Goal: Transaction & Acquisition: Purchase product/service

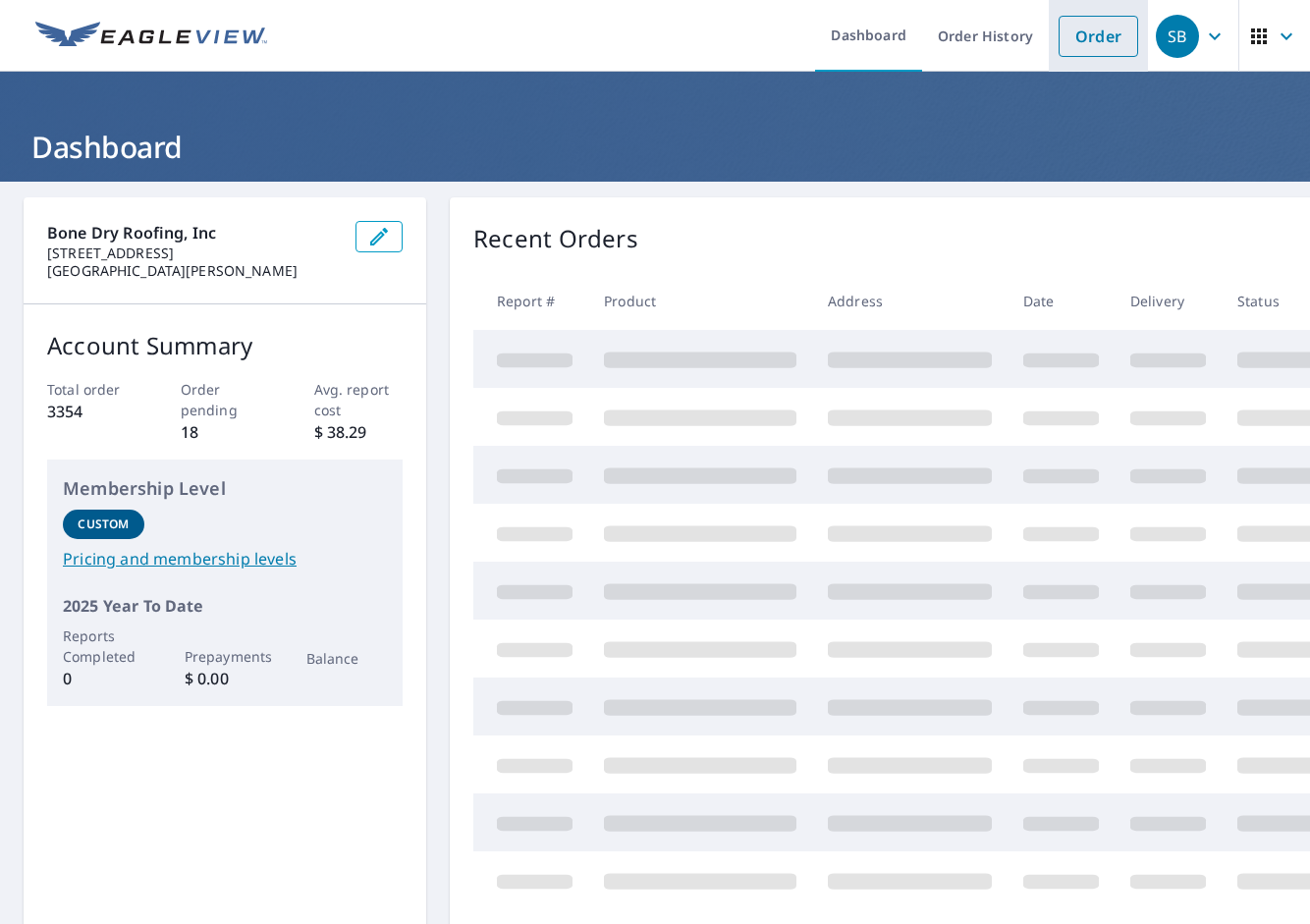
click at [1064, 30] on link "Order" at bounding box center [1098, 37] width 80 height 42
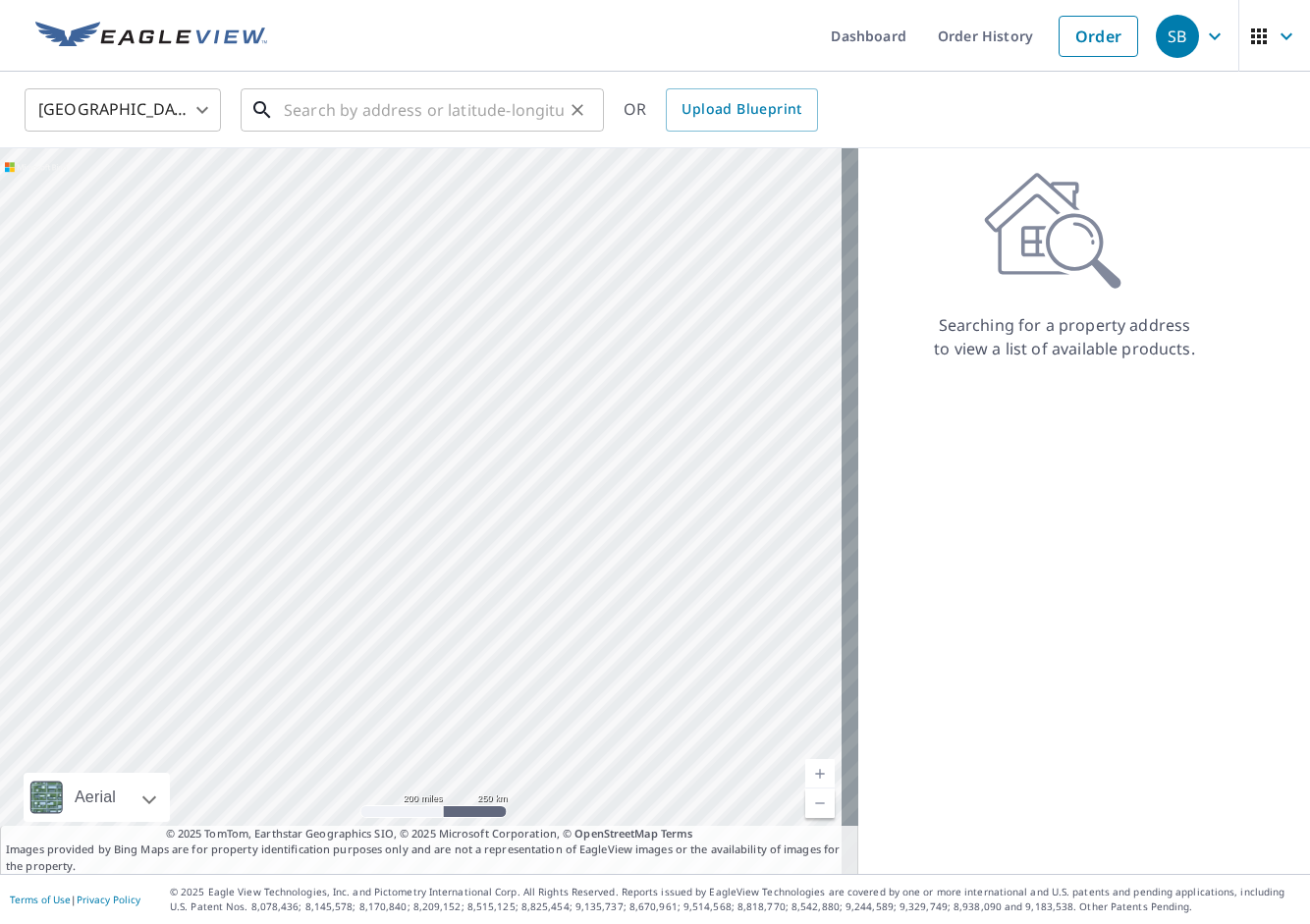
click at [480, 105] on input "text" at bounding box center [424, 109] width 280 height 55
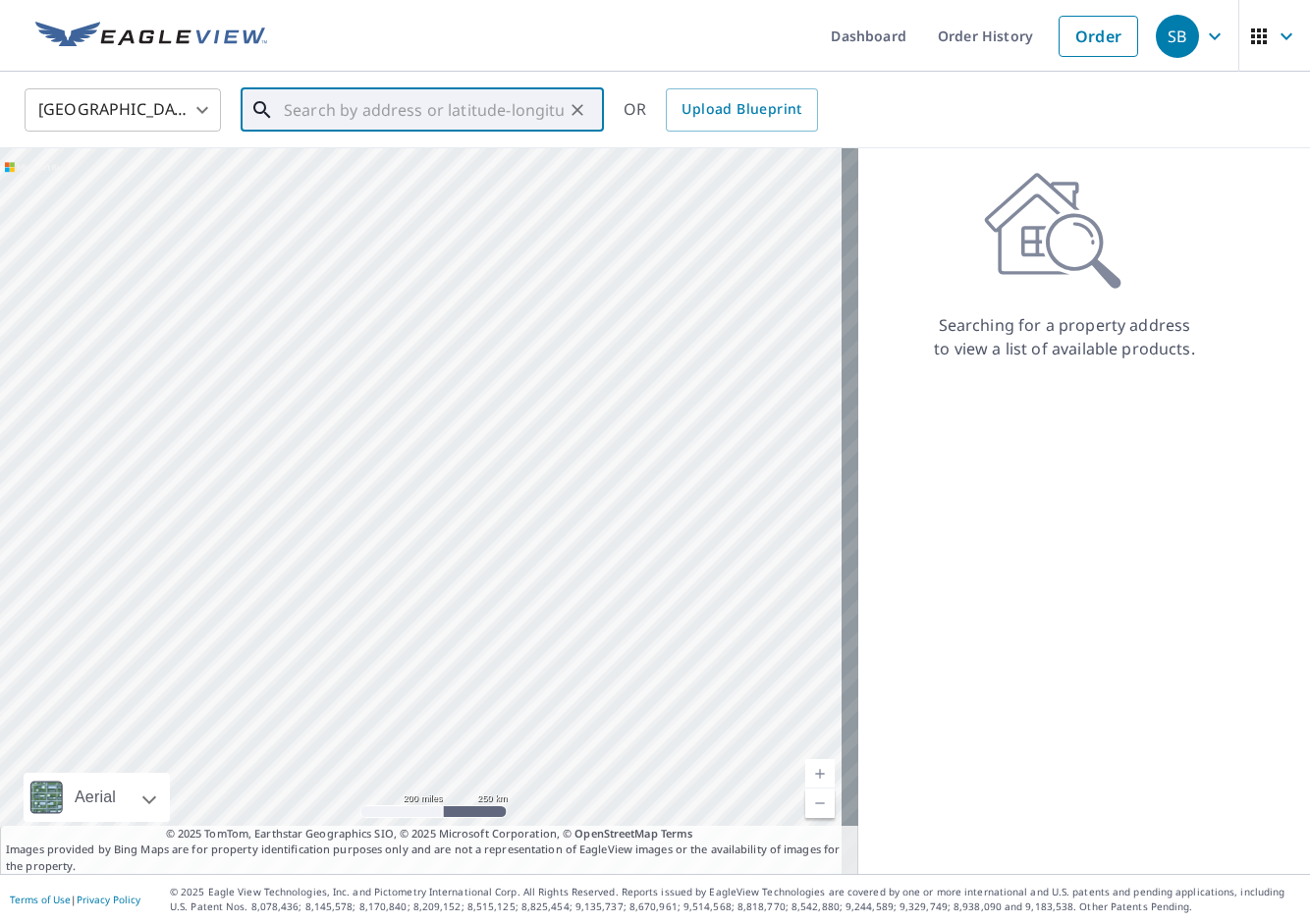
paste input "[STREET_ADDRESS]"
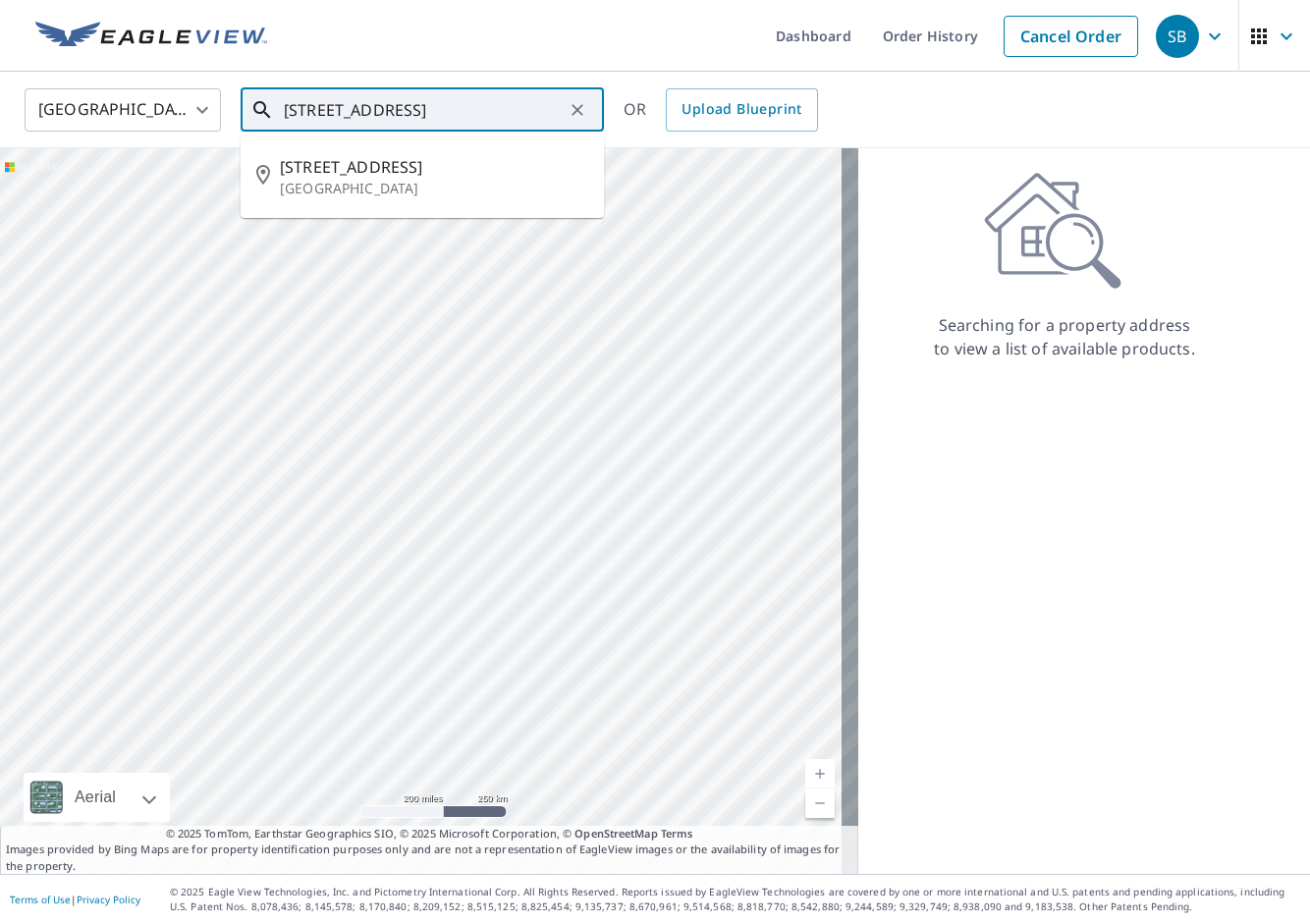
type input "[STREET_ADDRESS]"
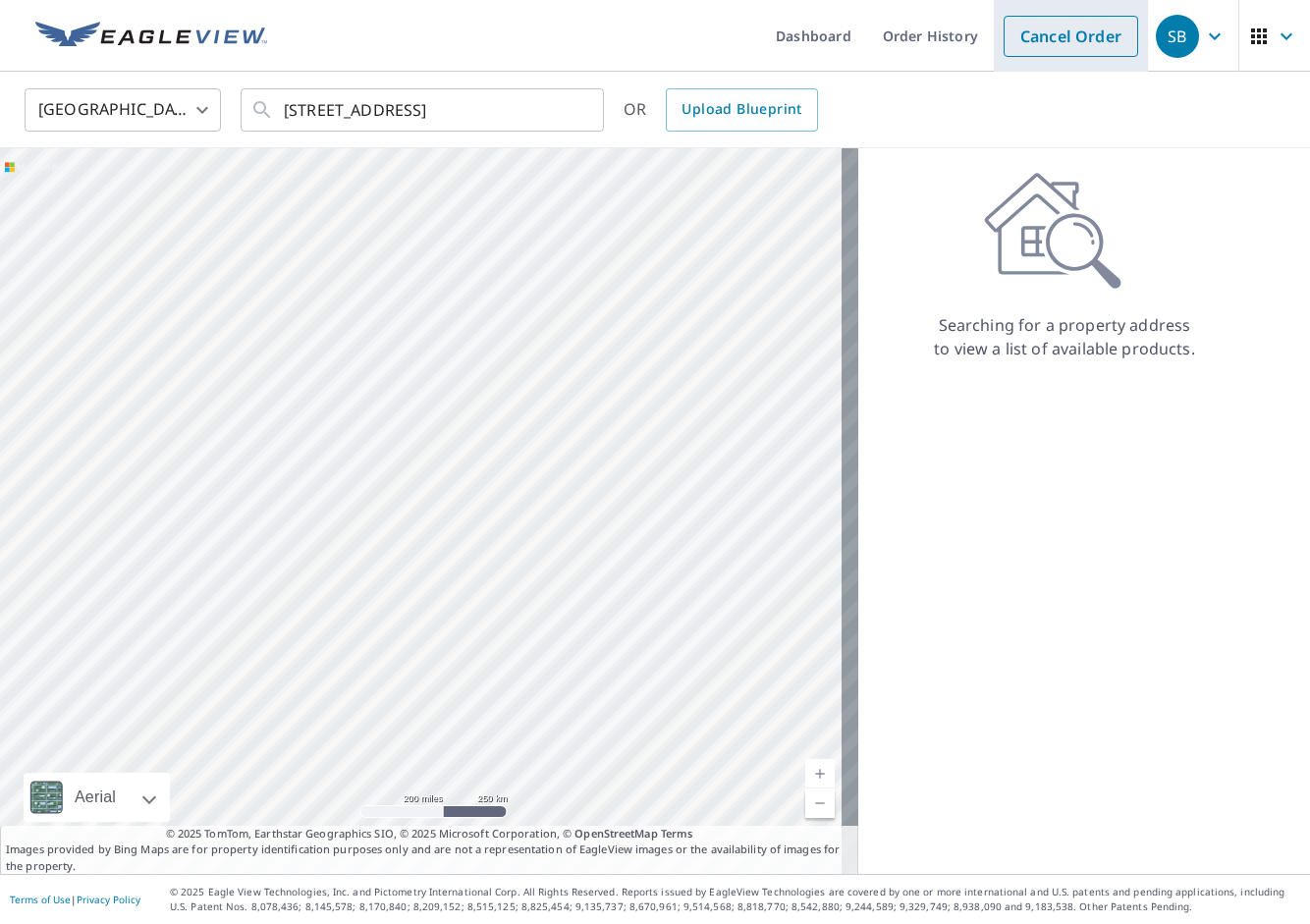
click at [1033, 27] on link "Cancel Order" at bounding box center [1070, 37] width 134 height 42
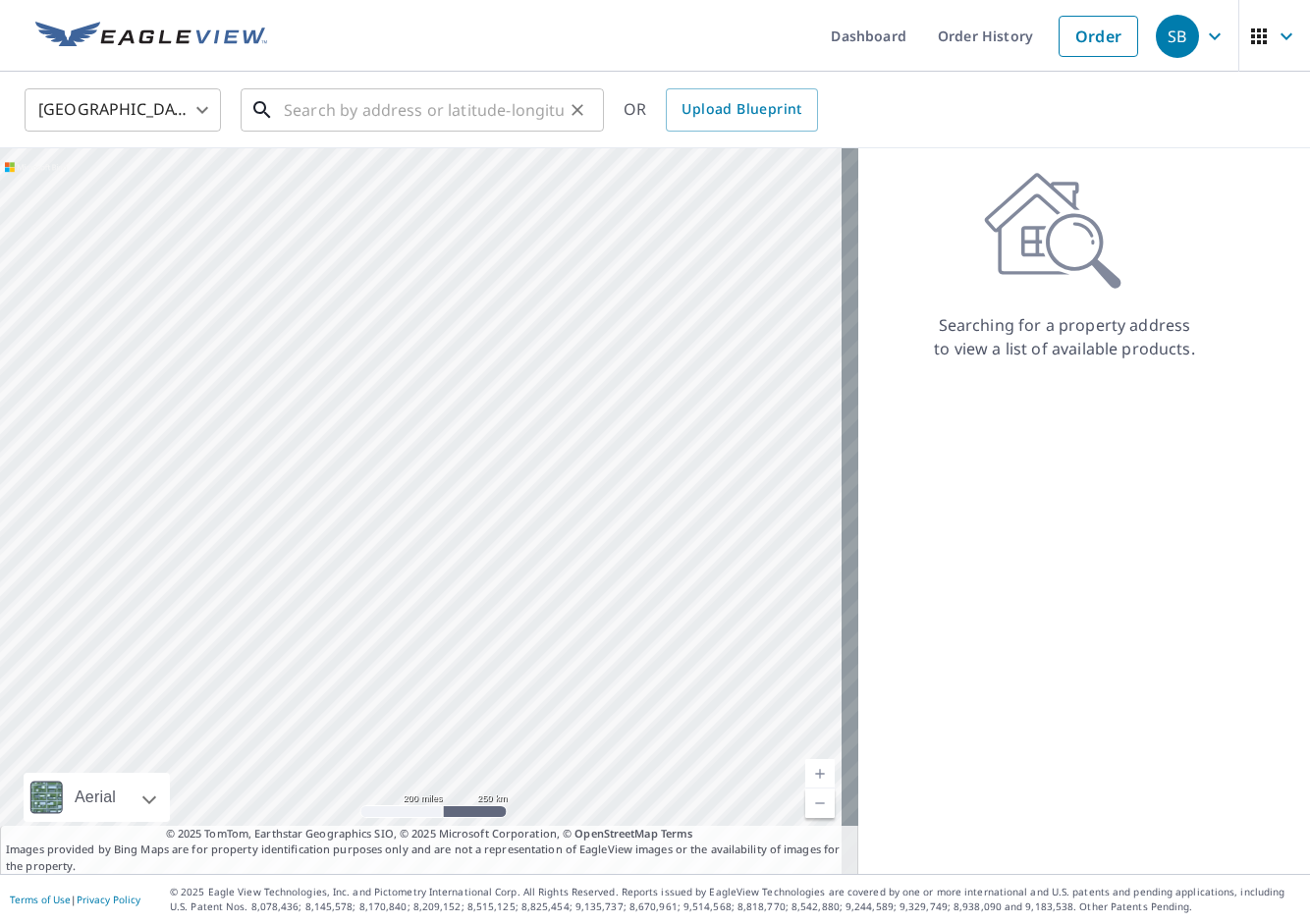
click at [421, 94] on input "text" at bounding box center [424, 109] width 280 height 55
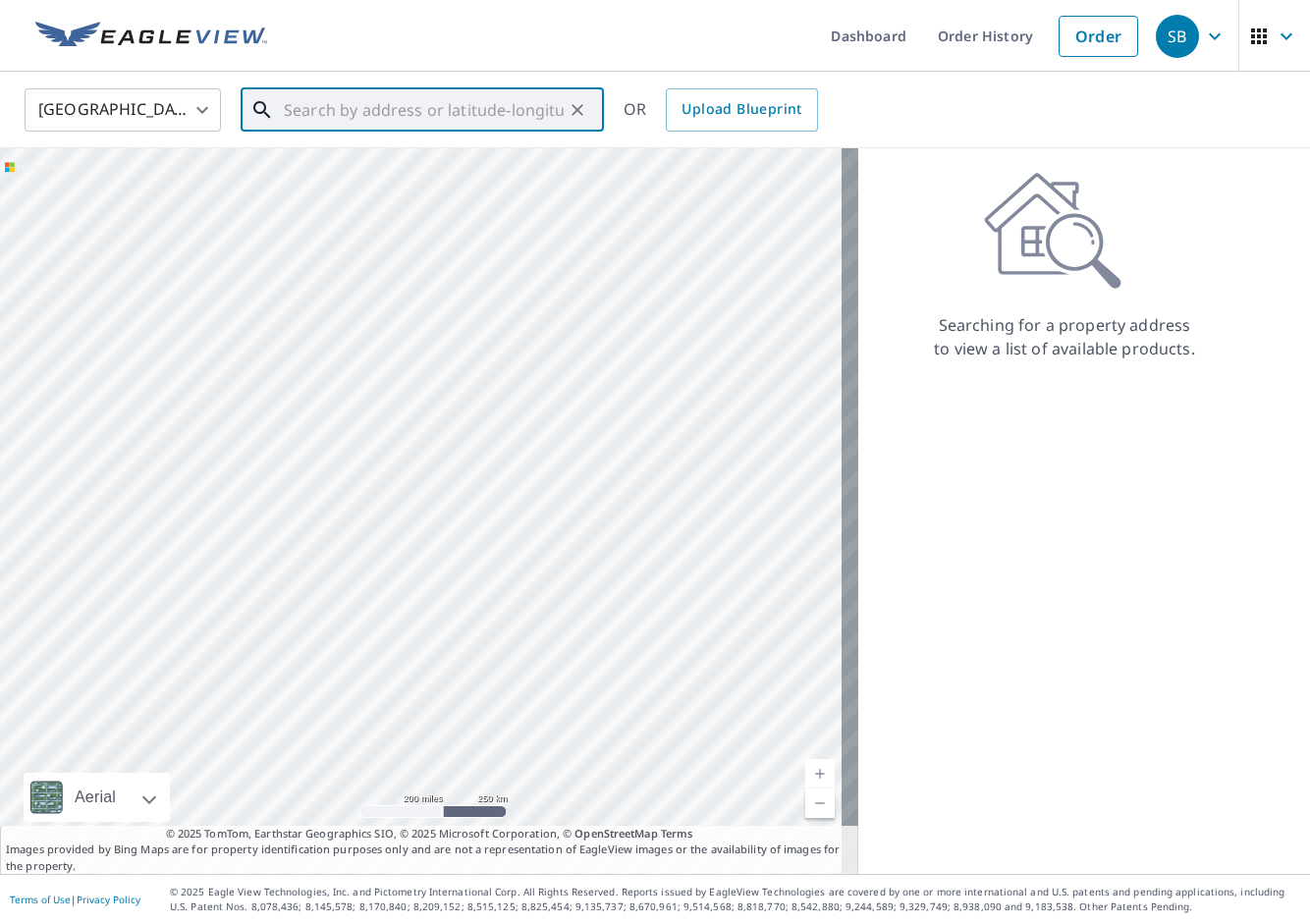
paste input "[STREET_ADDRESS]"
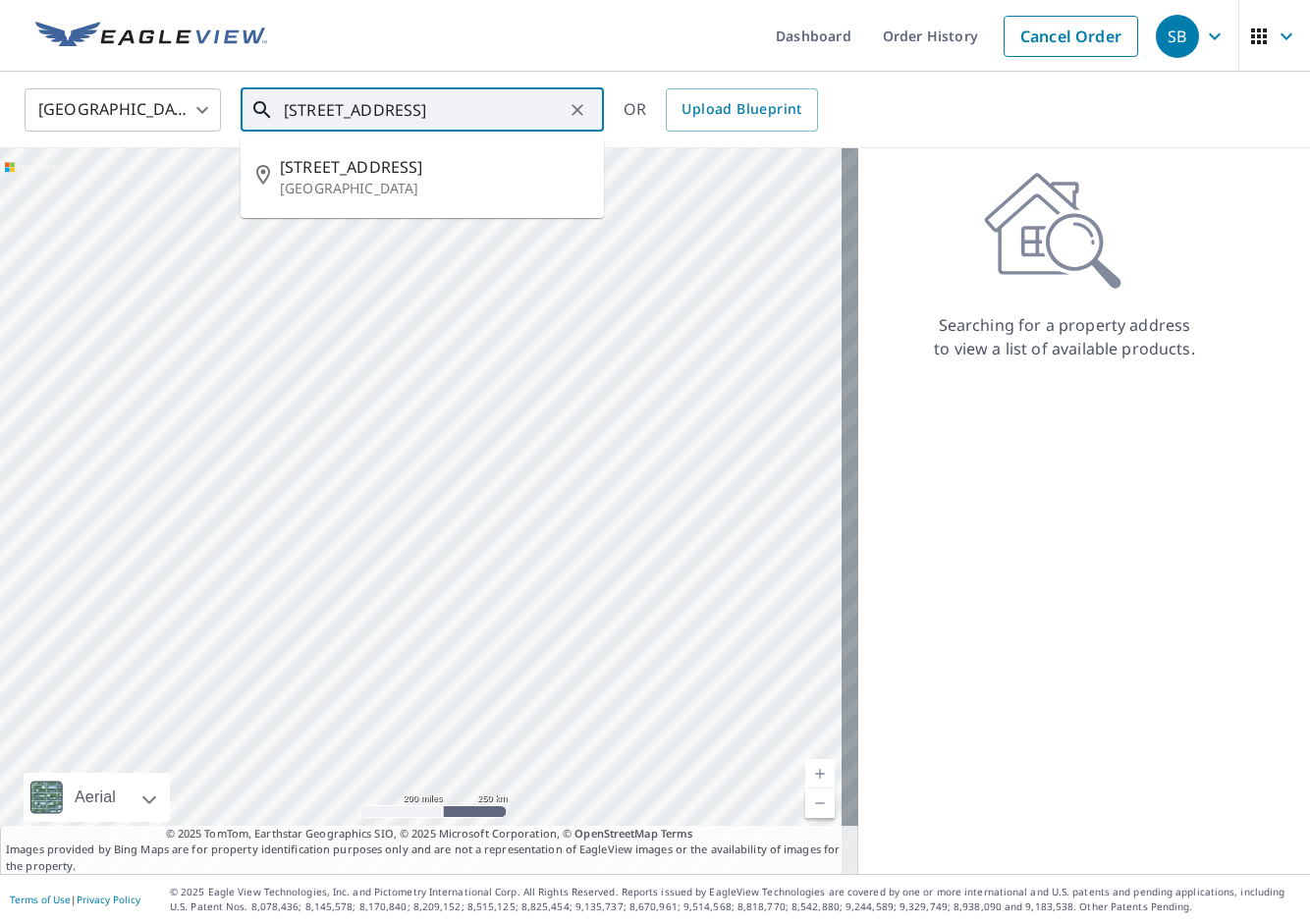
click at [362, 154] on li "[STREET_ADDRESS]" at bounding box center [422, 176] width 364 height 67
type input "[STREET_ADDRESS]"
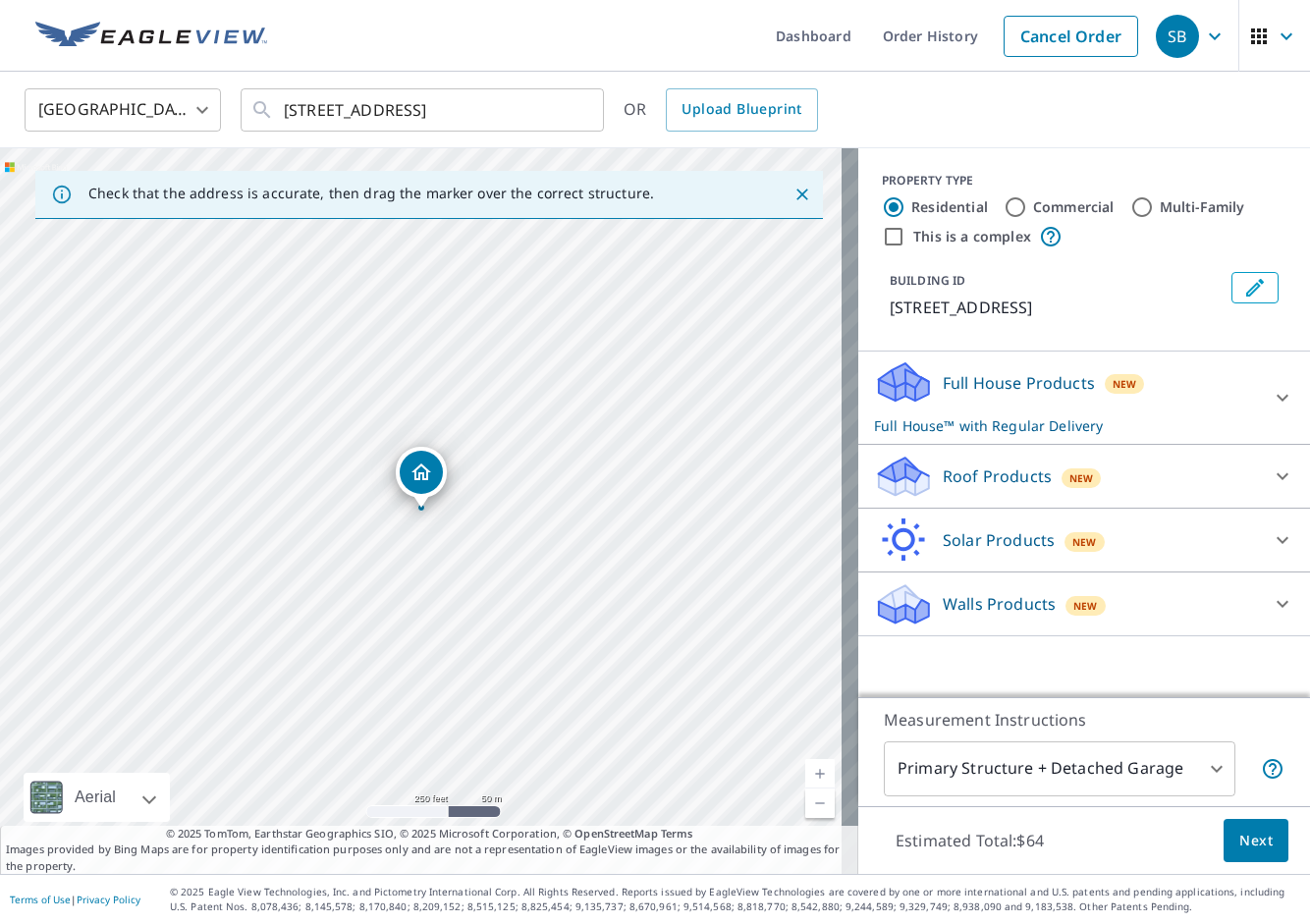
click at [1000, 489] on div "Roof Products New" at bounding box center [1066, 477] width 385 height 46
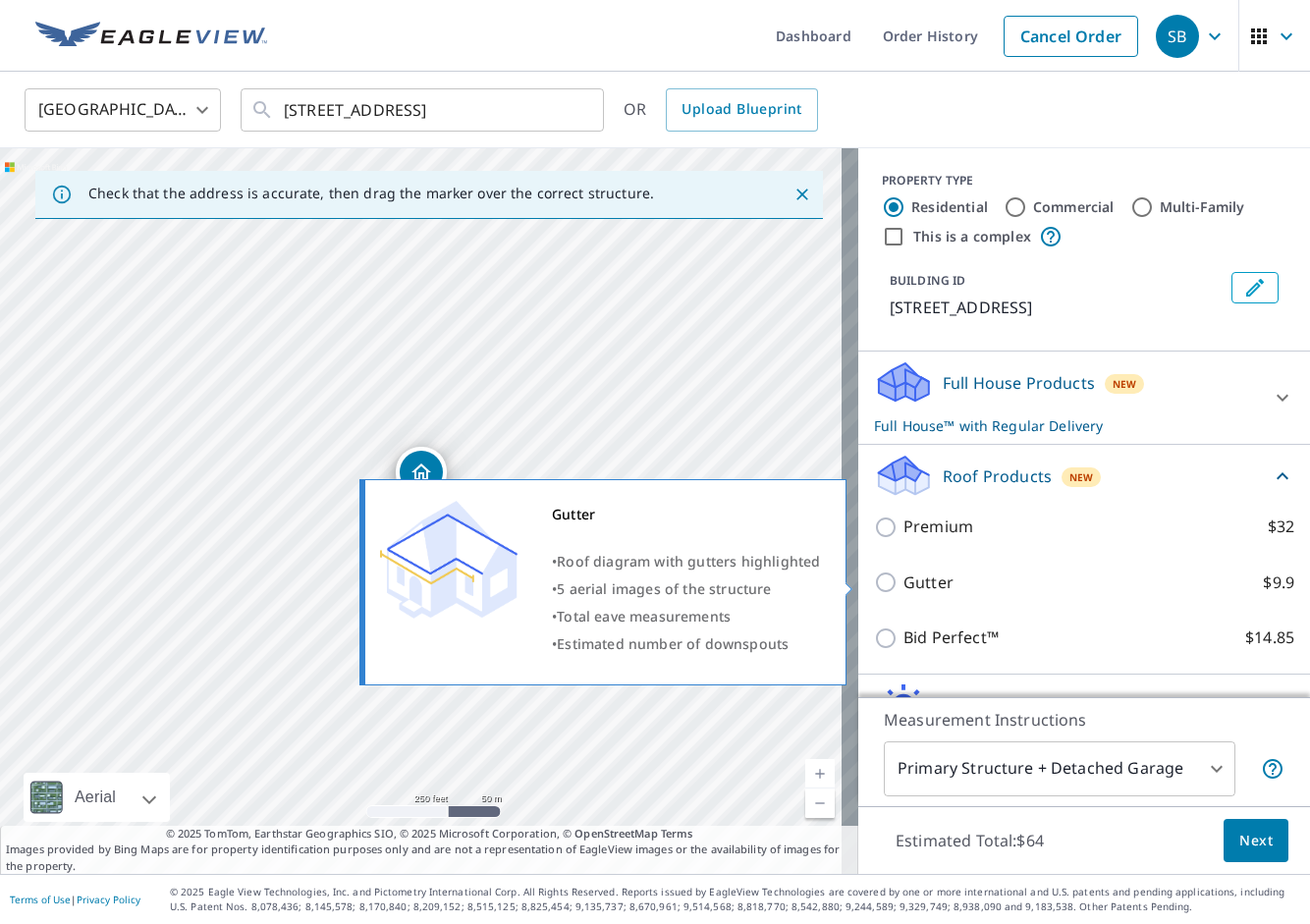
click at [920, 576] on p "Gutter" at bounding box center [928, 582] width 50 height 25
click at [903, 576] on input "Gutter $9.9" at bounding box center [890, 582] width 30 height 24
checkbox input "true"
checkbox input "false"
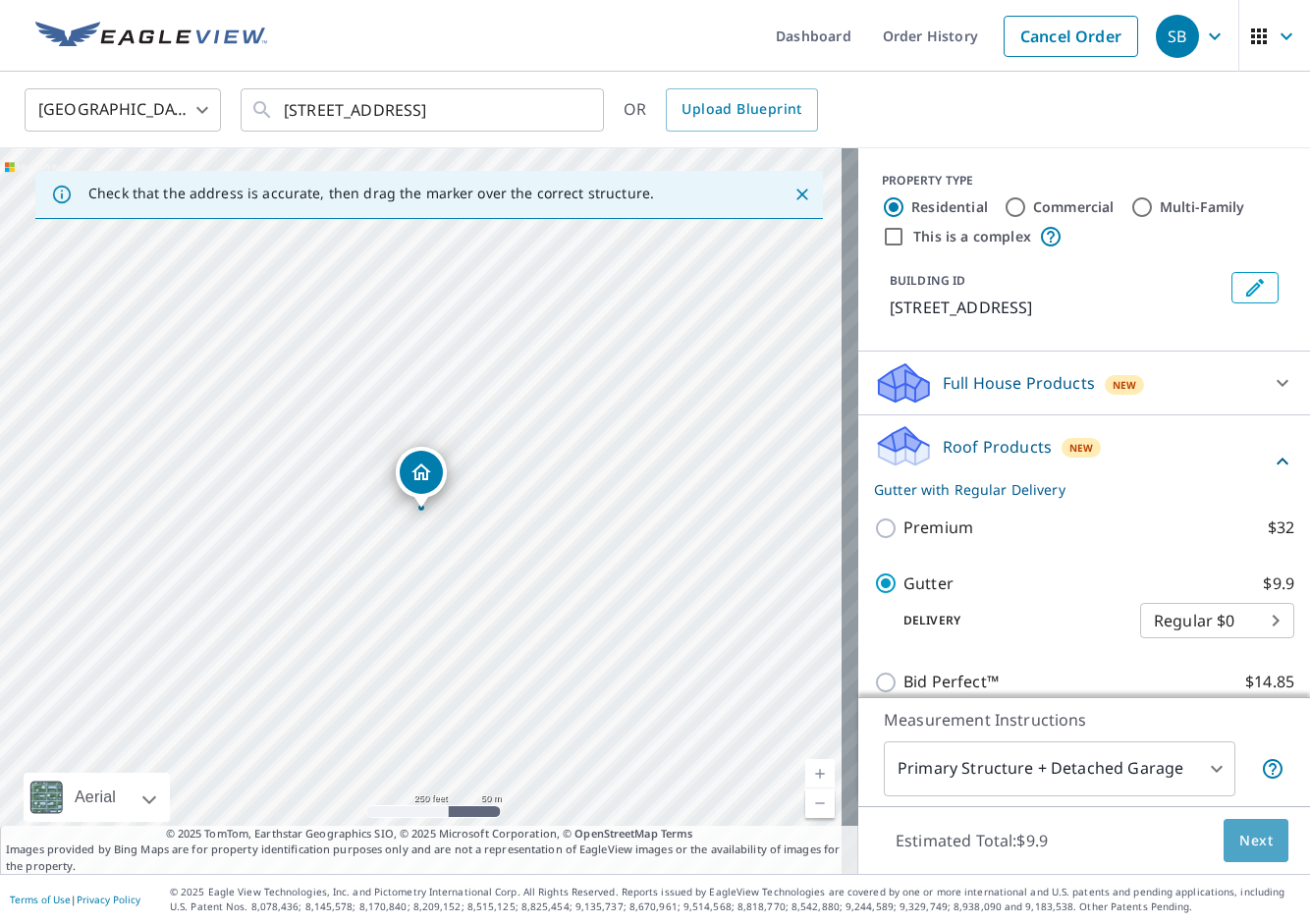
click at [1251, 832] on span "Next" at bounding box center [1256, 841] width 34 height 25
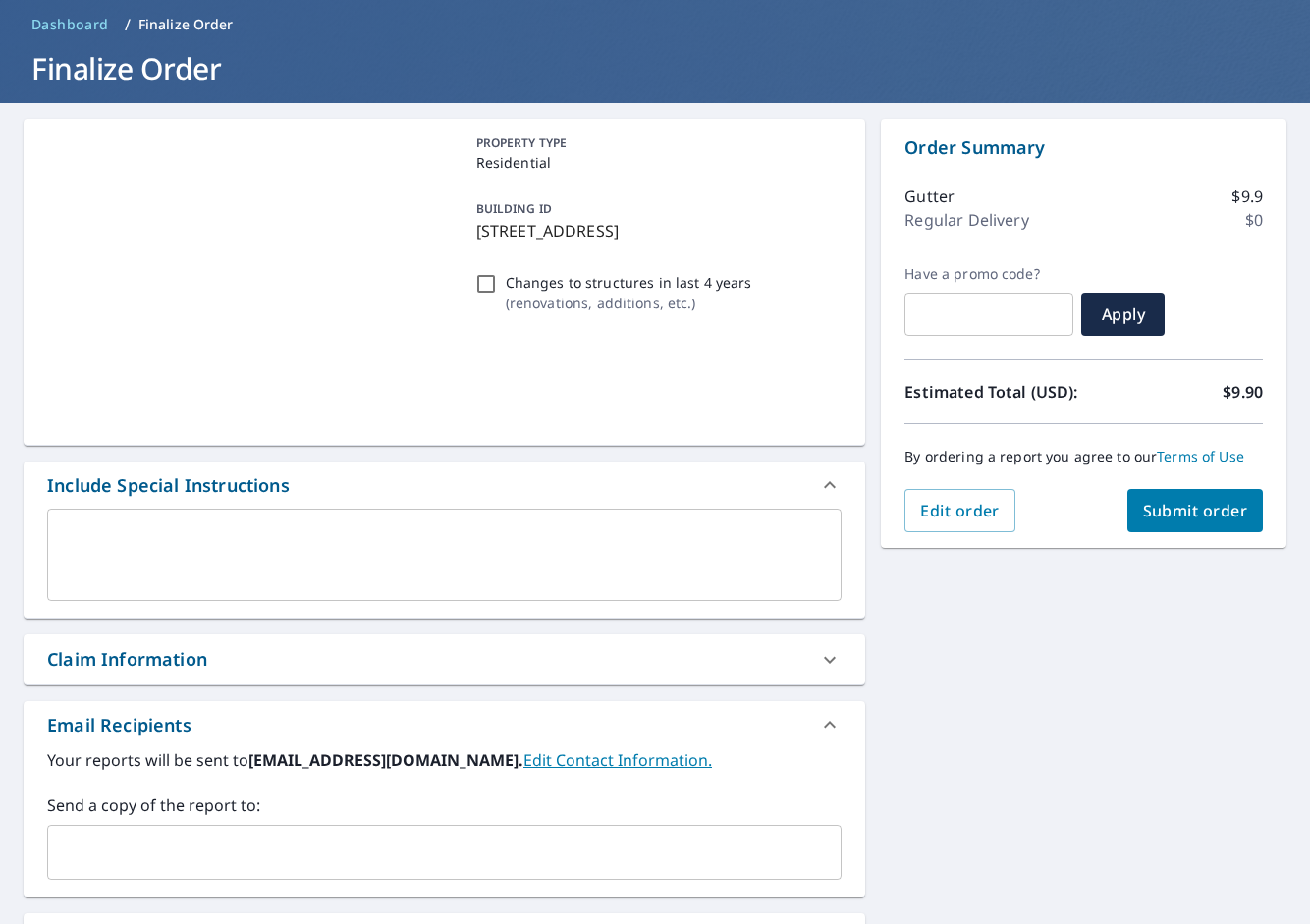
scroll to position [197, 0]
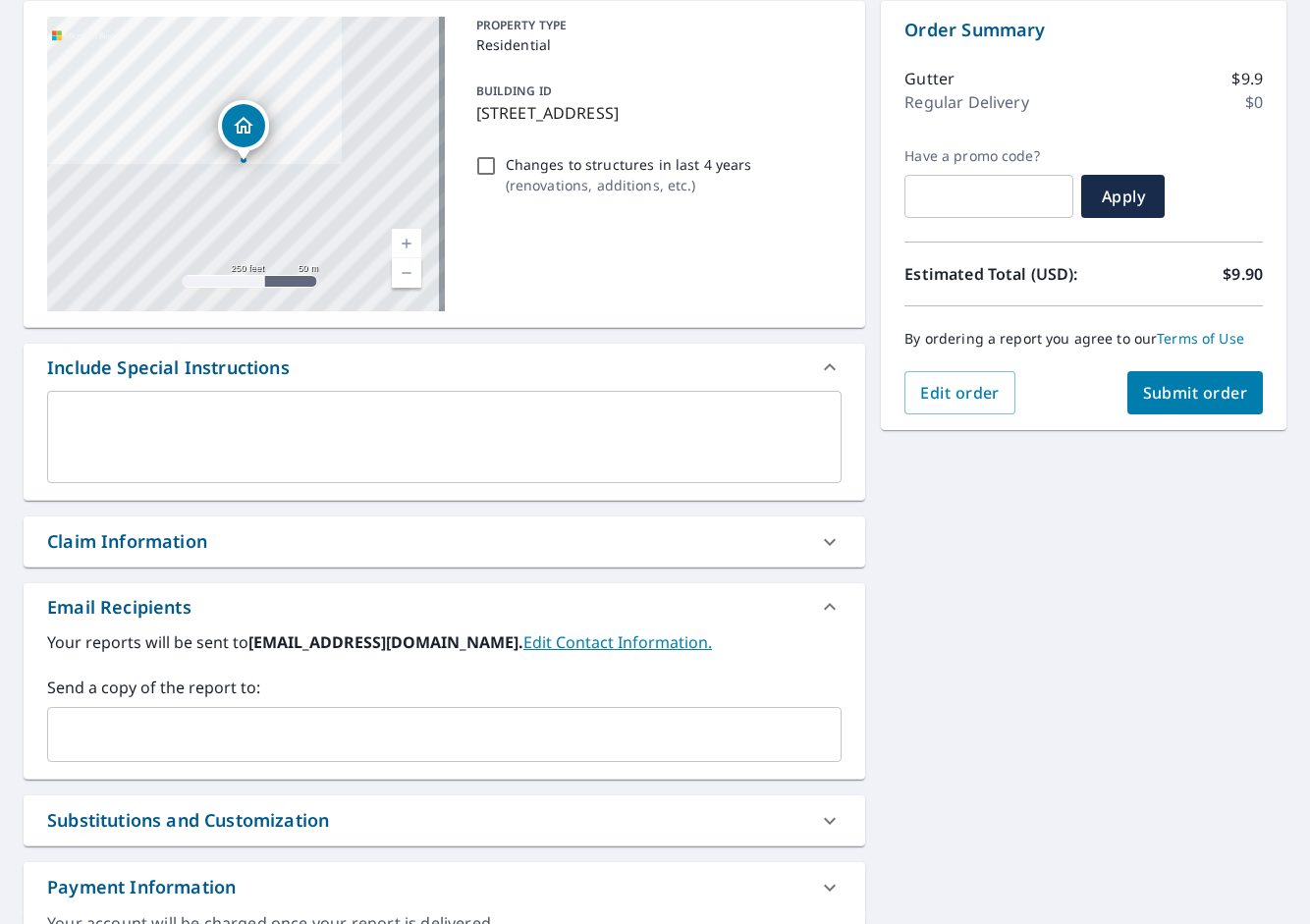
click at [170, 739] on input "text" at bounding box center [429, 734] width 747 height 38
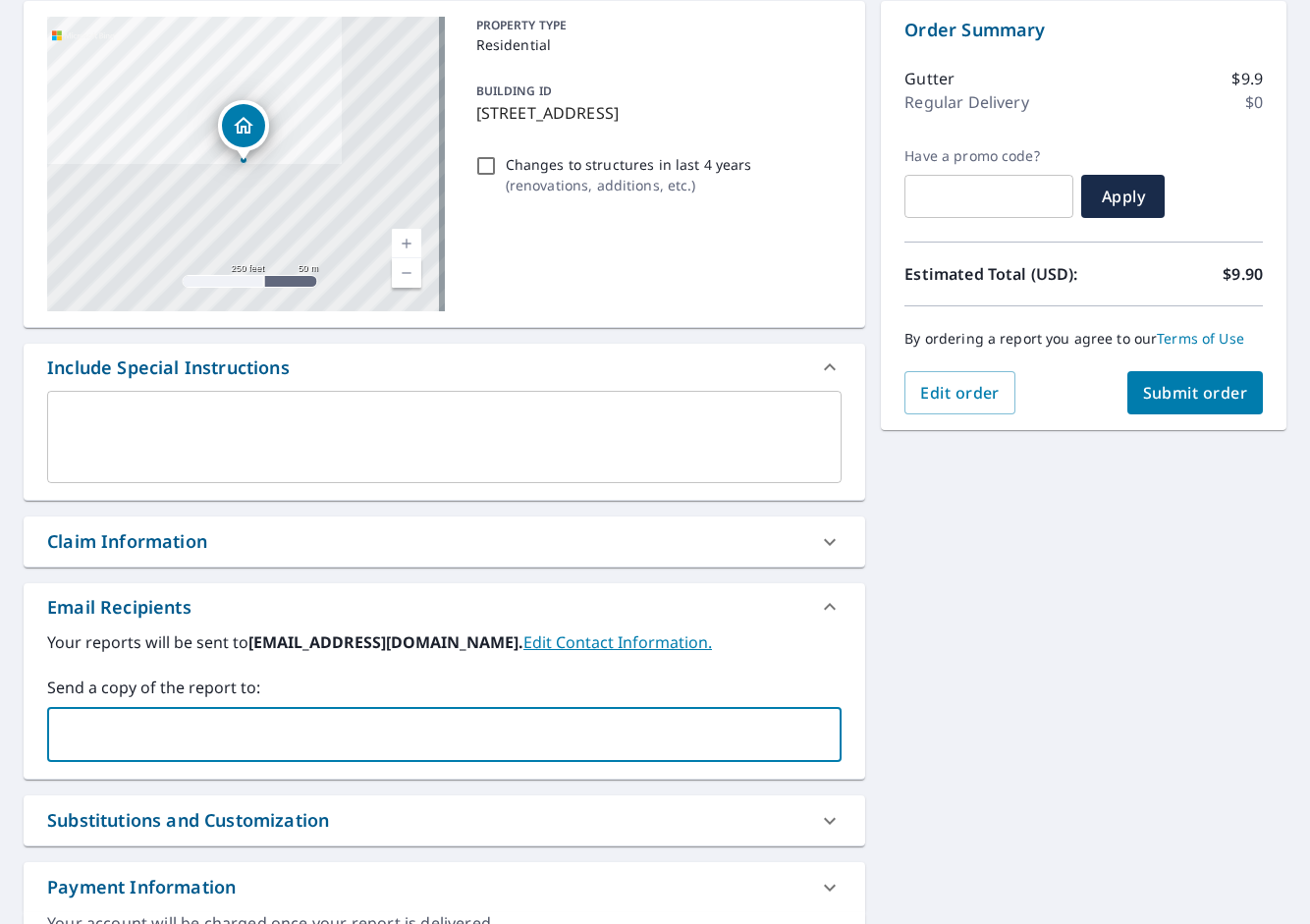
paste input "[PERSON_NAME][EMAIL_ADDRESS][DOMAIN_NAME]"
type input "[PERSON_NAME][EMAIL_ADDRESS][DOMAIN_NAME]"
checkbox input "true"
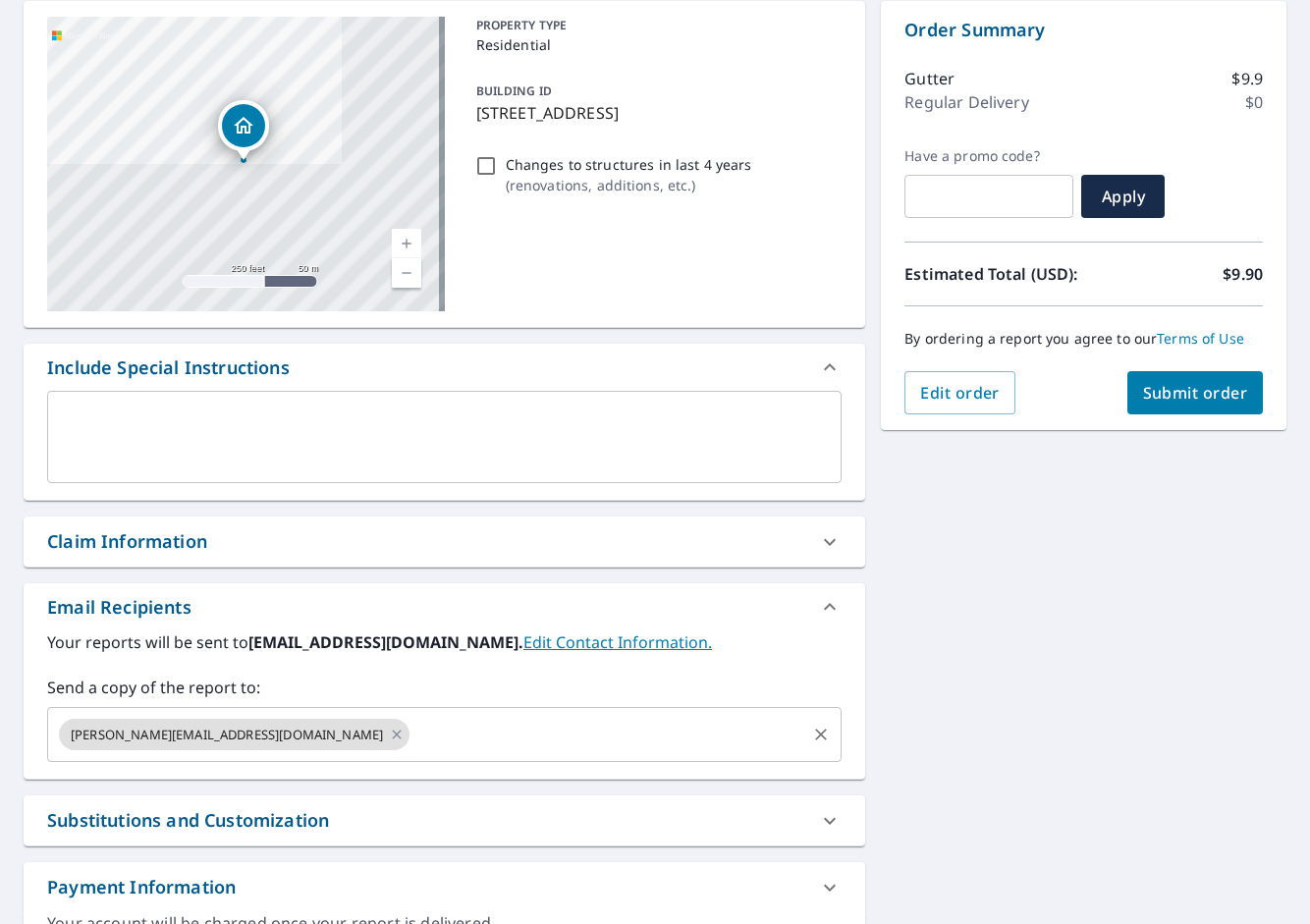
drag, startPoint x: 381, startPoint y: 714, endPoint x: 373, endPoint y: 735, distance: 22.5
click at [374, 735] on div "[PERSON_NAME][EMAIL_ADDRESS][DOMAIN_NAME] ​" at bounding box center [444, 734] width 795 height 55
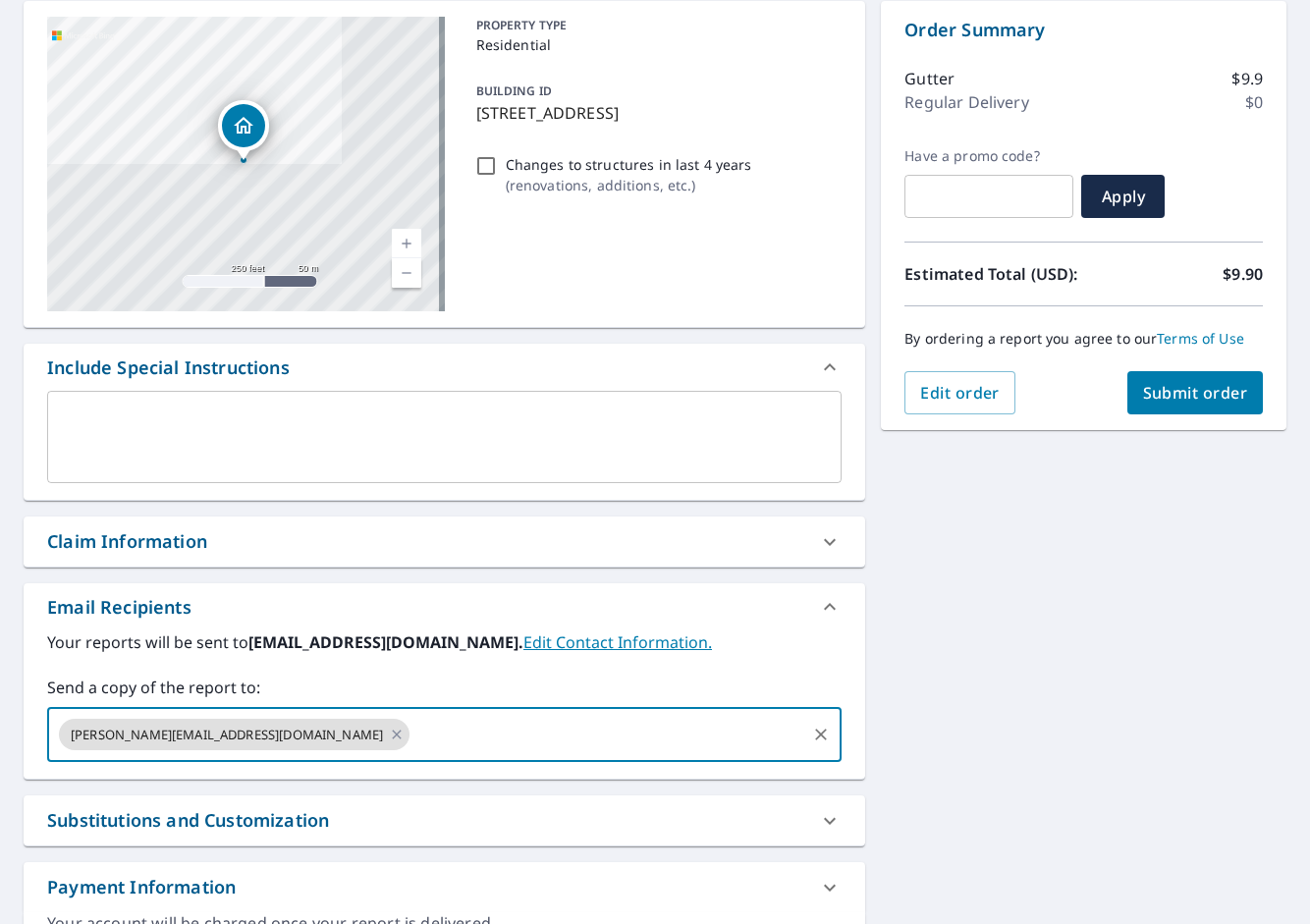
paste input "[PERSON_NAME][EMAIL_ADDRESS][PERSON_NAME][DOMAIN_NAME]"
type input "[PERSON_NAME][EMAIL_ADDRESS][PERSON_NAME][DOMAIN_NAME]"
checkbox input "true"
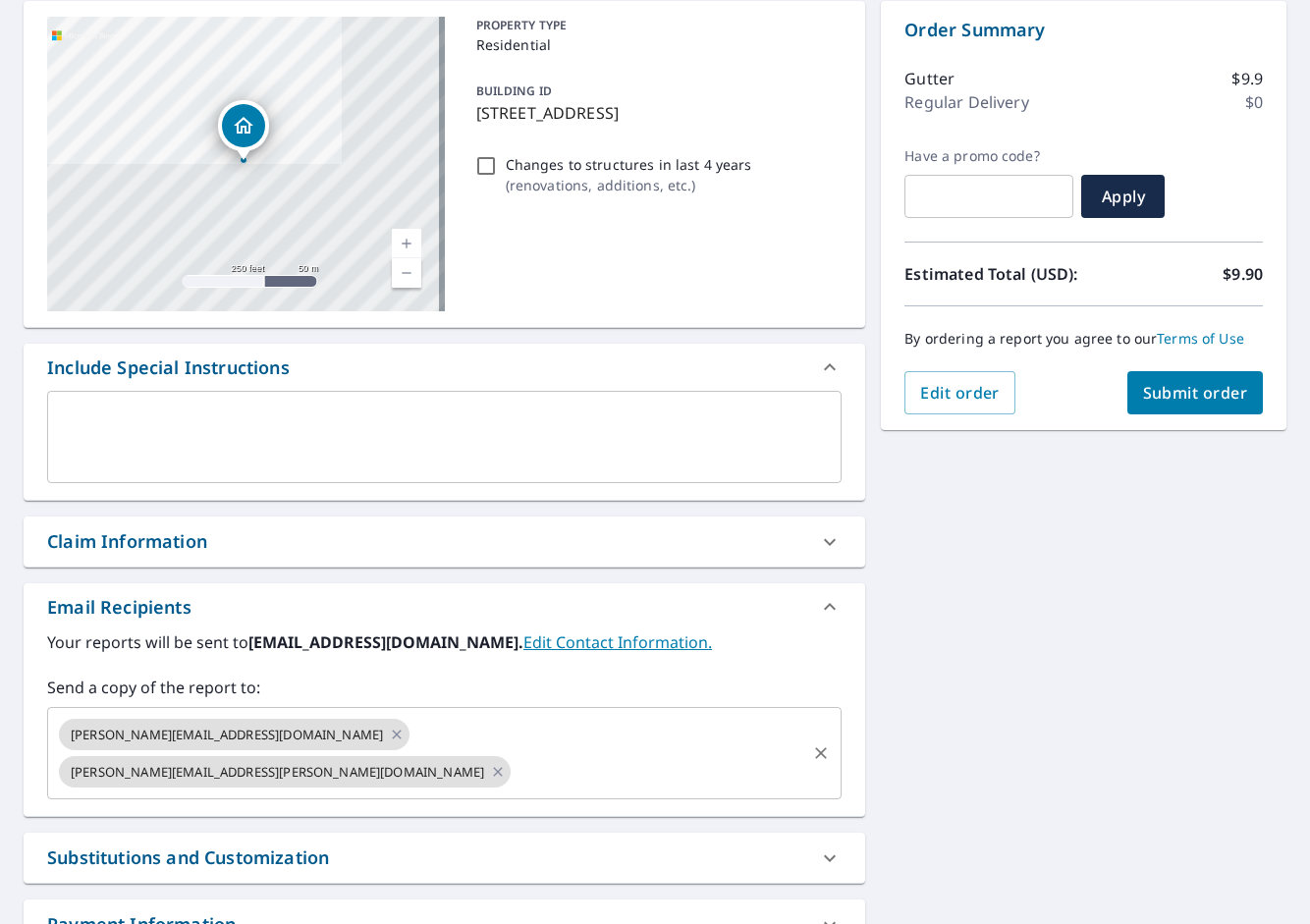
click at [565, 753] on input "text" at bounding box center [659, 772] width 290 height 38
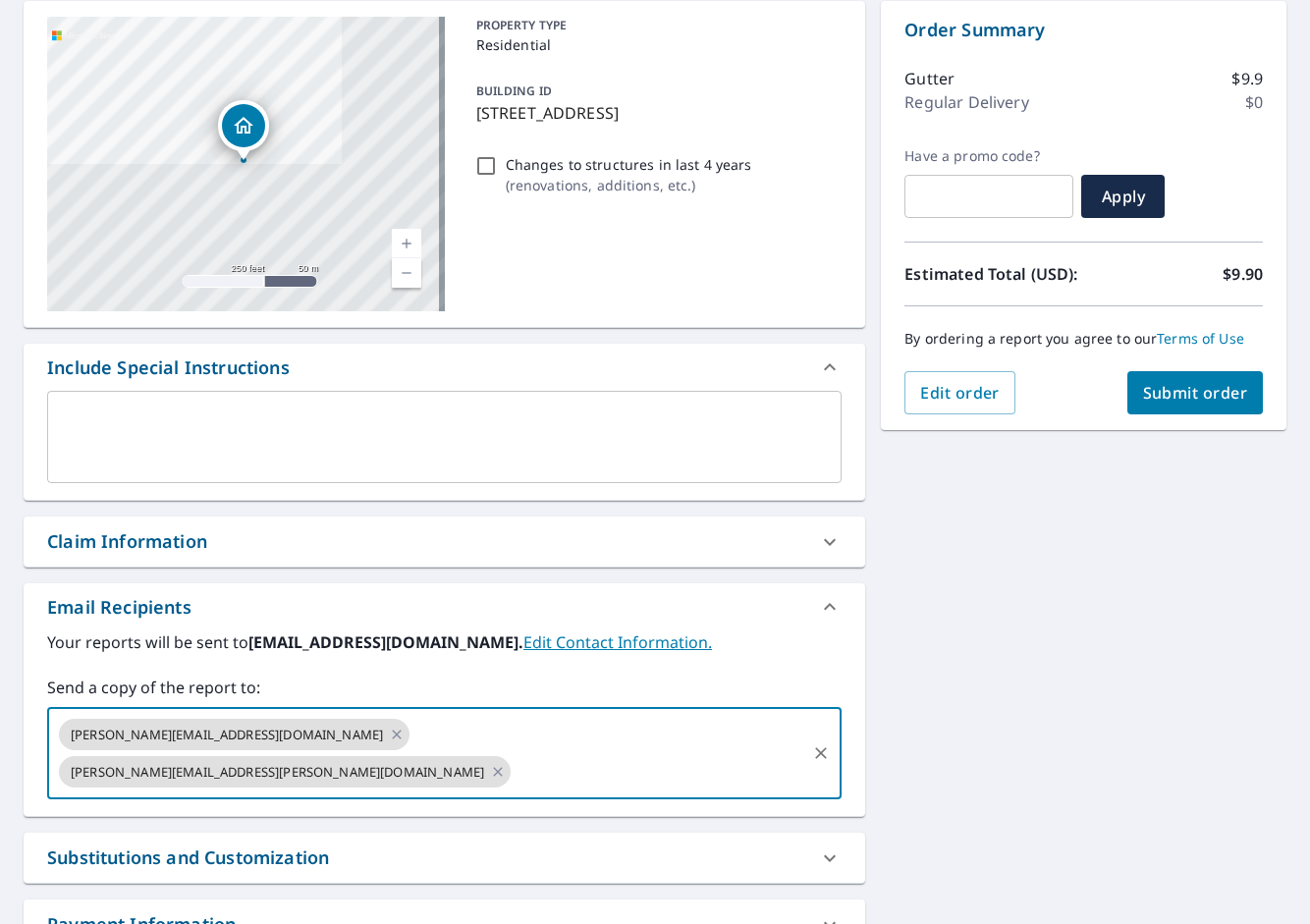
paste input "[PERSON_NAME][EMAIL_ADDRESS][DOMAIN_NAME]"
type input "[PERSON_NAME][EMAIL_ADDRESS][DOMAIN_NAME]"
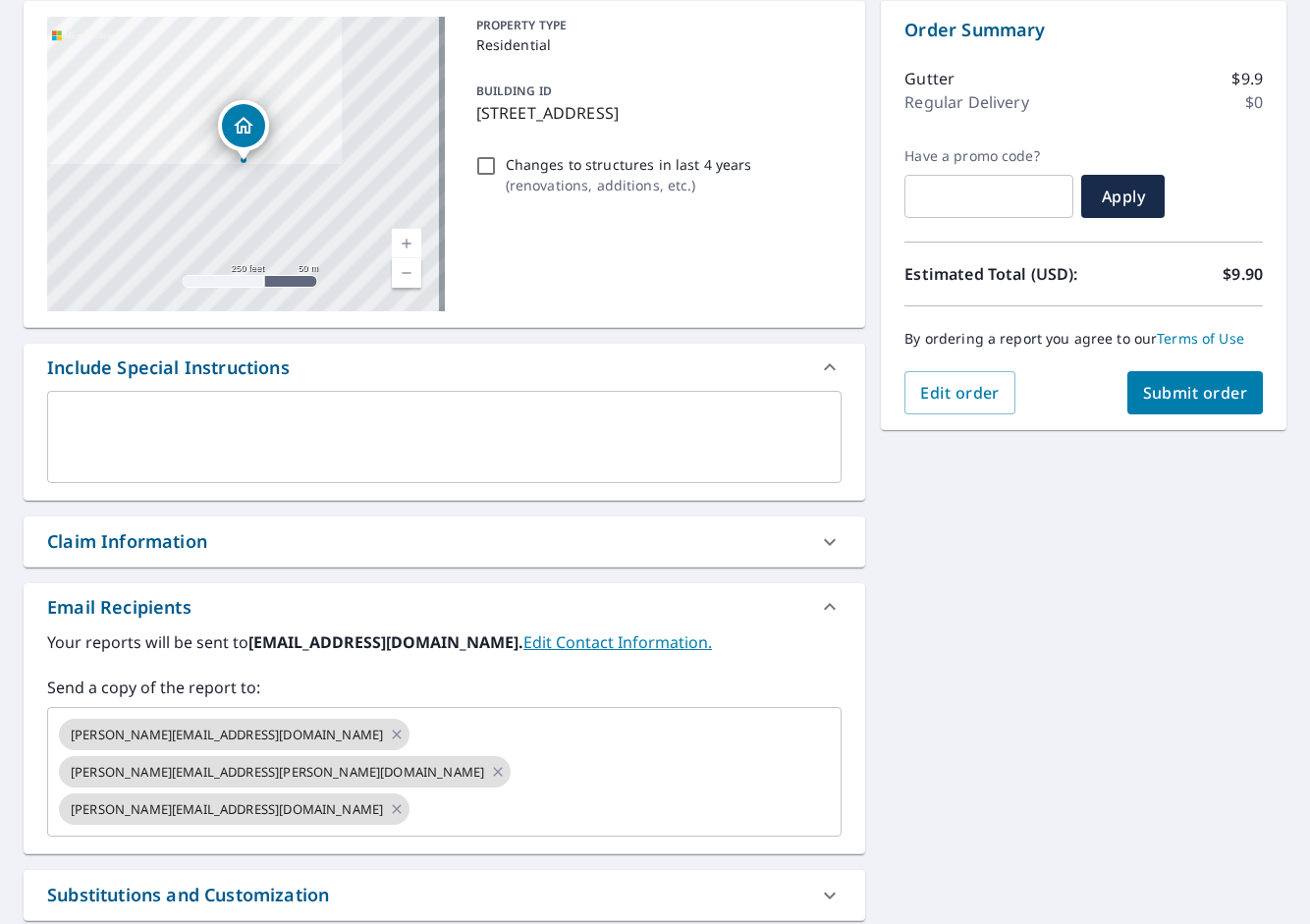
click at [1041, 571] on div "[STREET_ADDRESS] Aerial Road A standard road map Aerial A detailed look from ab…" at bounding box center [655, 525] width 1310 height 1079
click at [1160, 409] on button "Submit order" at bounding box center [1196, 392] width 136 height 43
checkbox input "true"
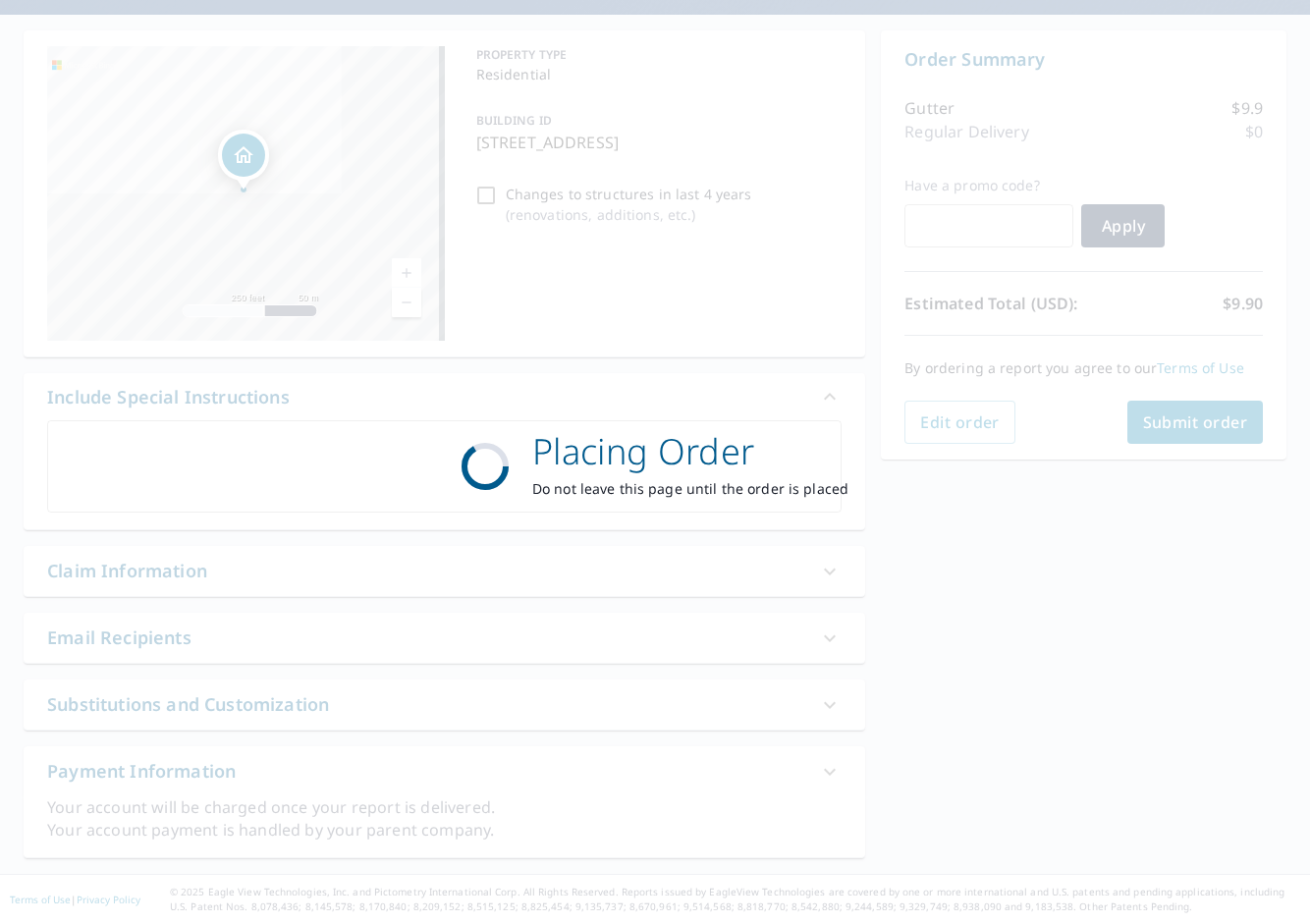
scroll to position [167, 0]
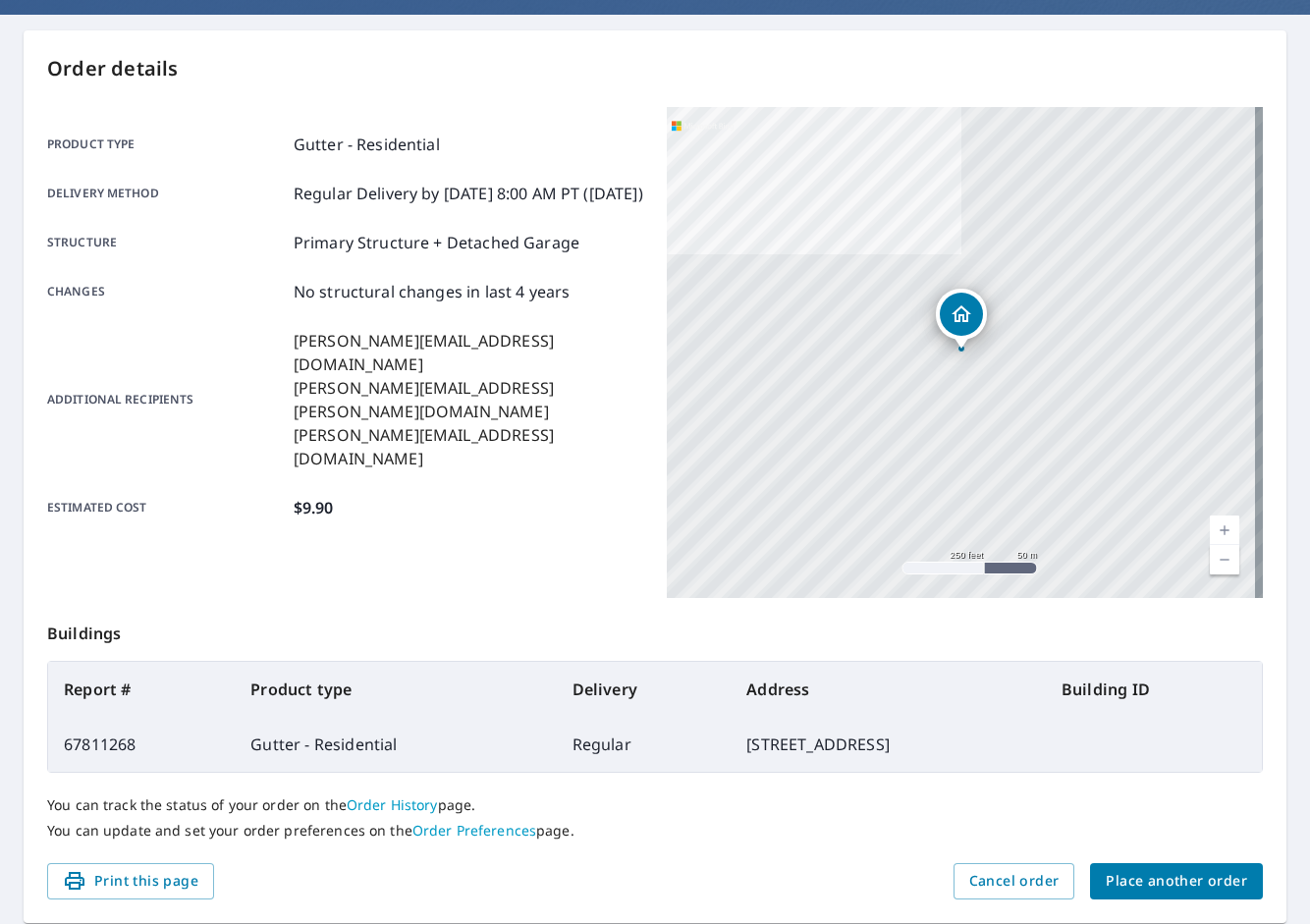
click at [1195, 888] on span "Place another order" at bounding box center [1177, 881] width 141 height 25
